Goal: Obtain resource: Obtain resource

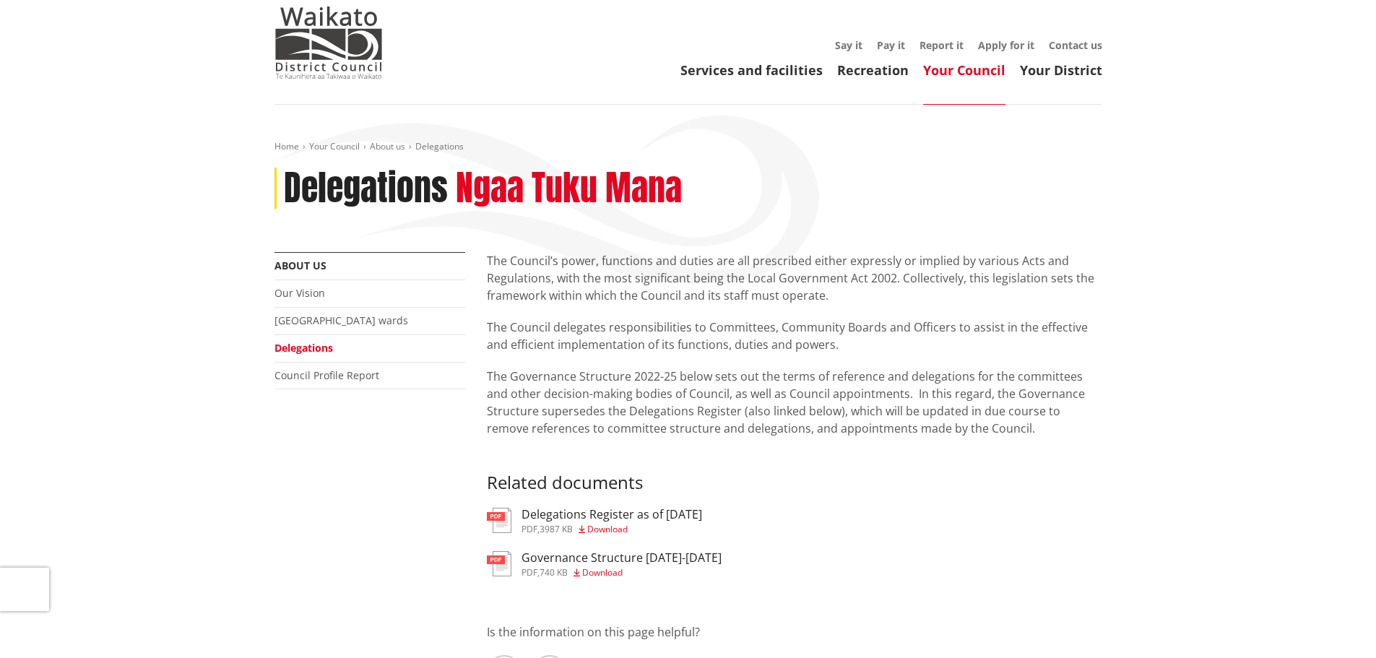
scroll to position [144, 0]
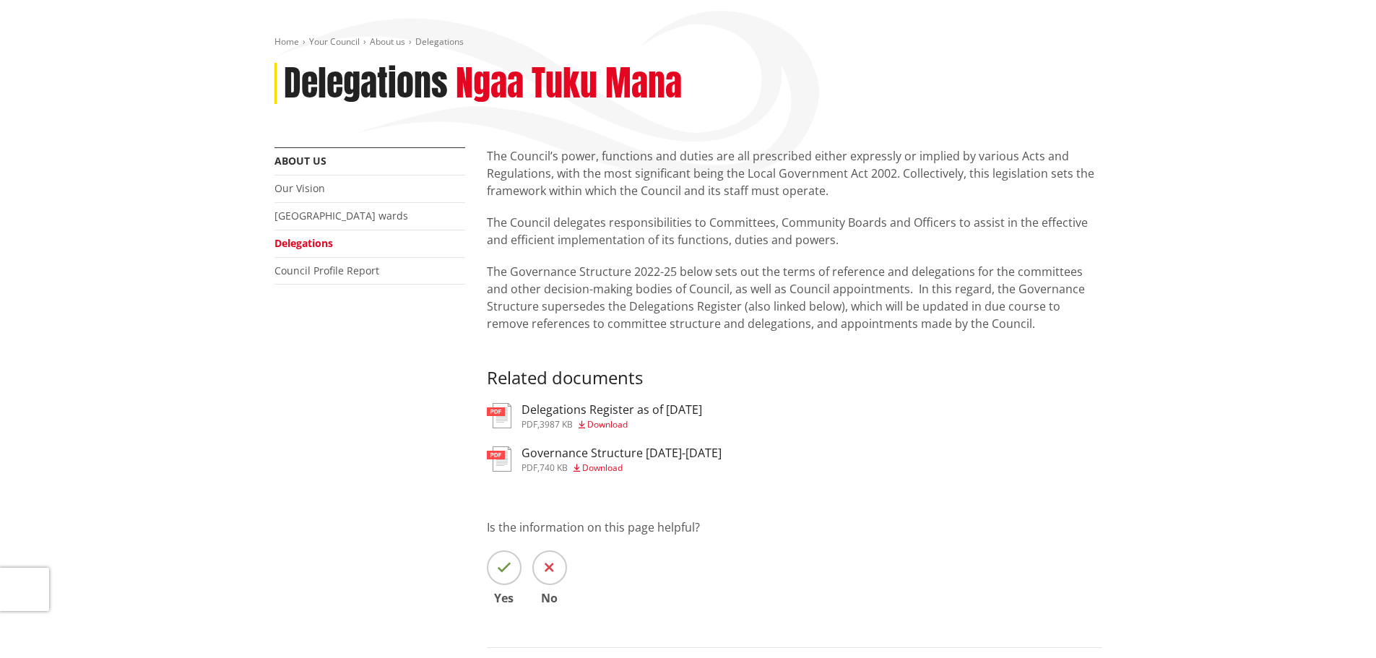
click at [606, 412] on h3 "Delegations Register as of [DATE]" at bounding box center [612, 410] width 181 height 14
